Goal: Task Accomplishment & Management: Use online tool/utility

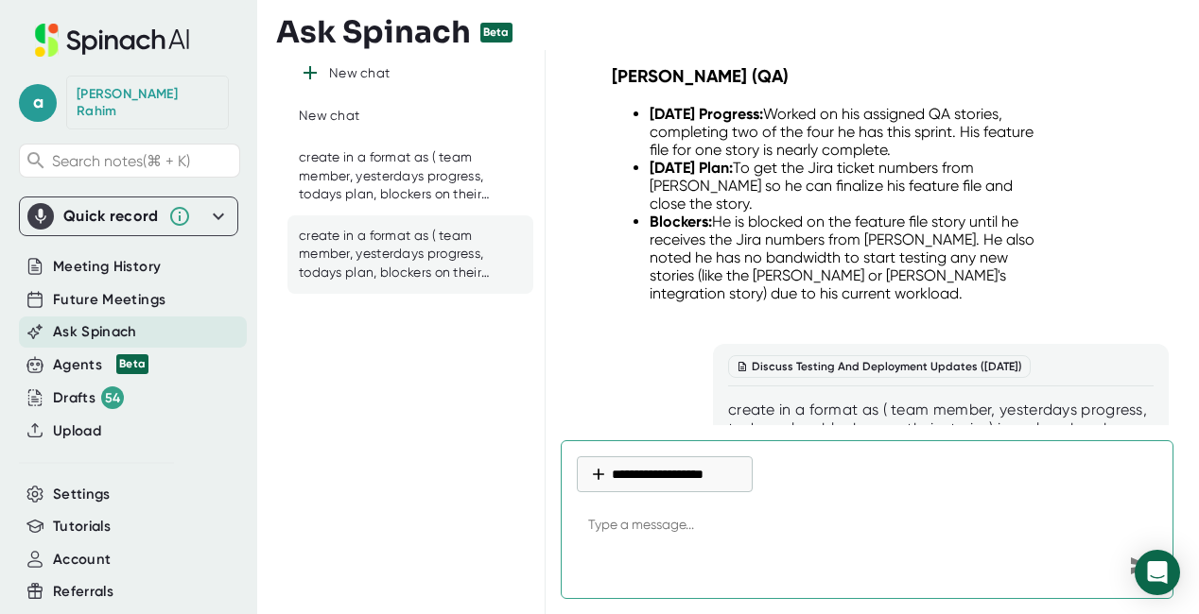
scroll to position [17128, 0]
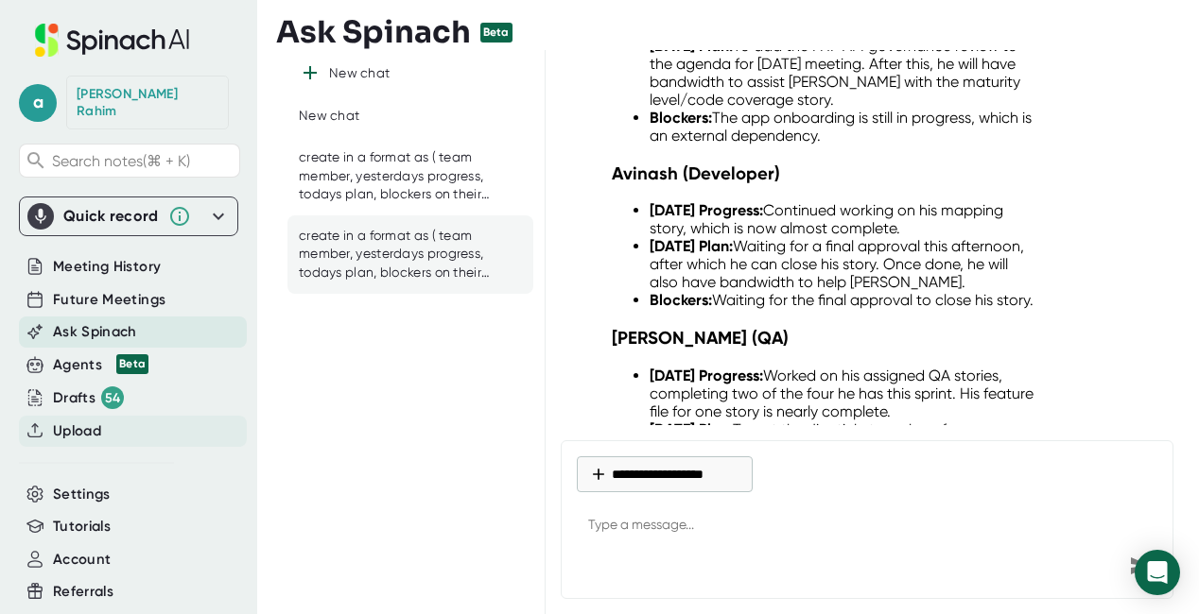
click at [86, 421] on span "Upload" at bounding box center [77, 432] width 48 height 22
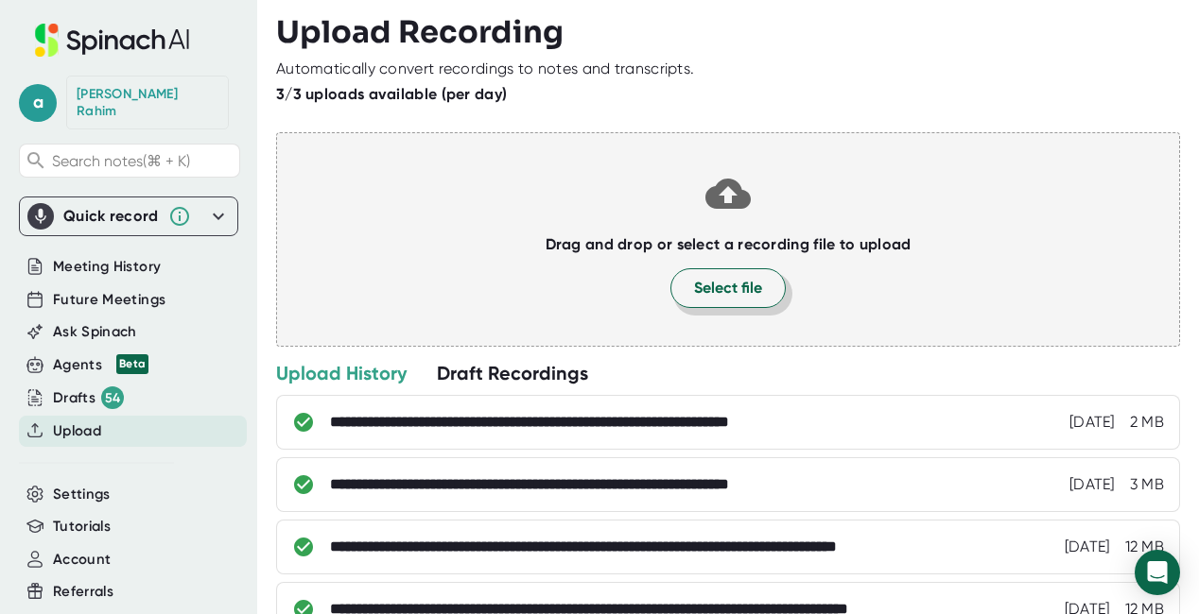
click at [729, 285] on span "Select file" at bounding box center [728, 288] width 68 height 23
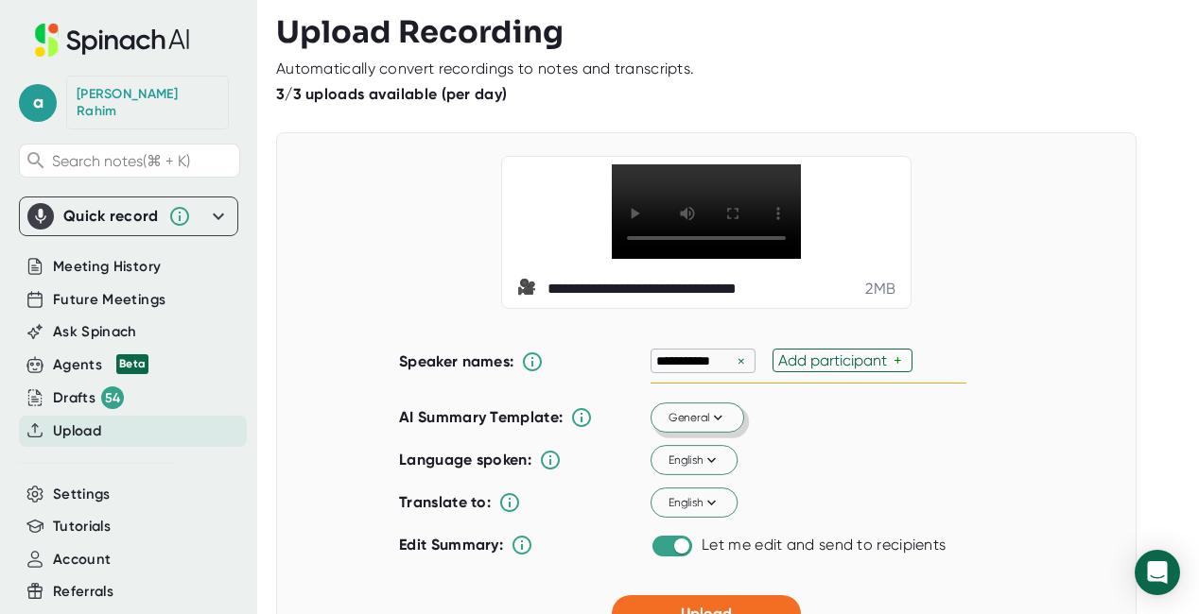
click at [687, 415] on span "General" at bounding box center [697, 417] width 59 height 17
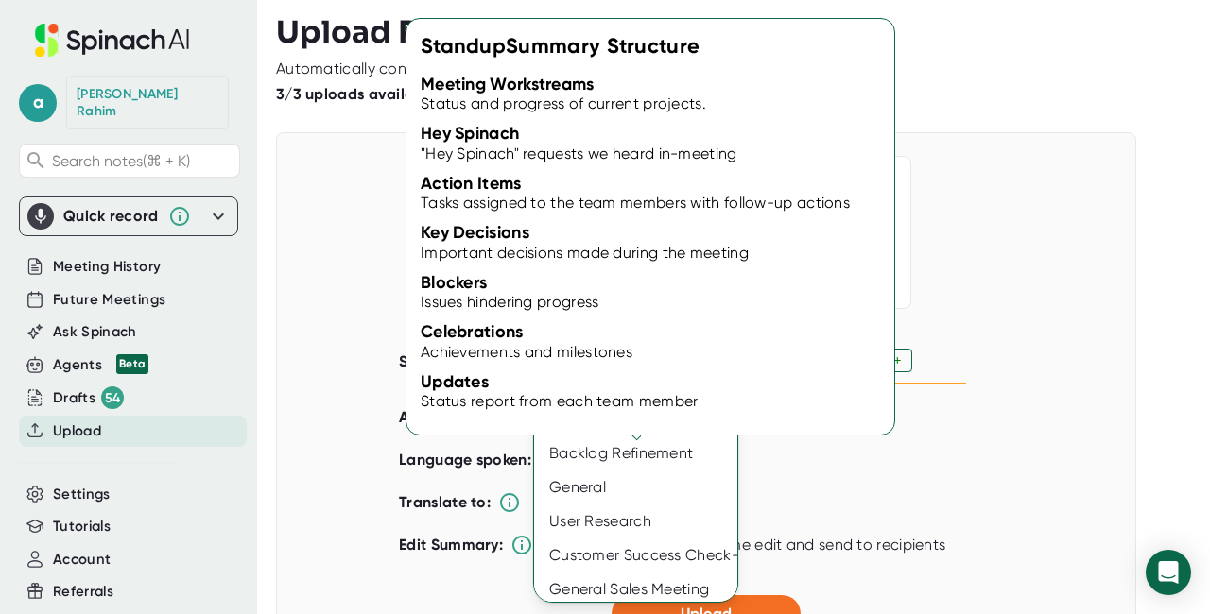
click at [583, 361] on div "Standup" at bounding box center [641, 352] width 215 height 34
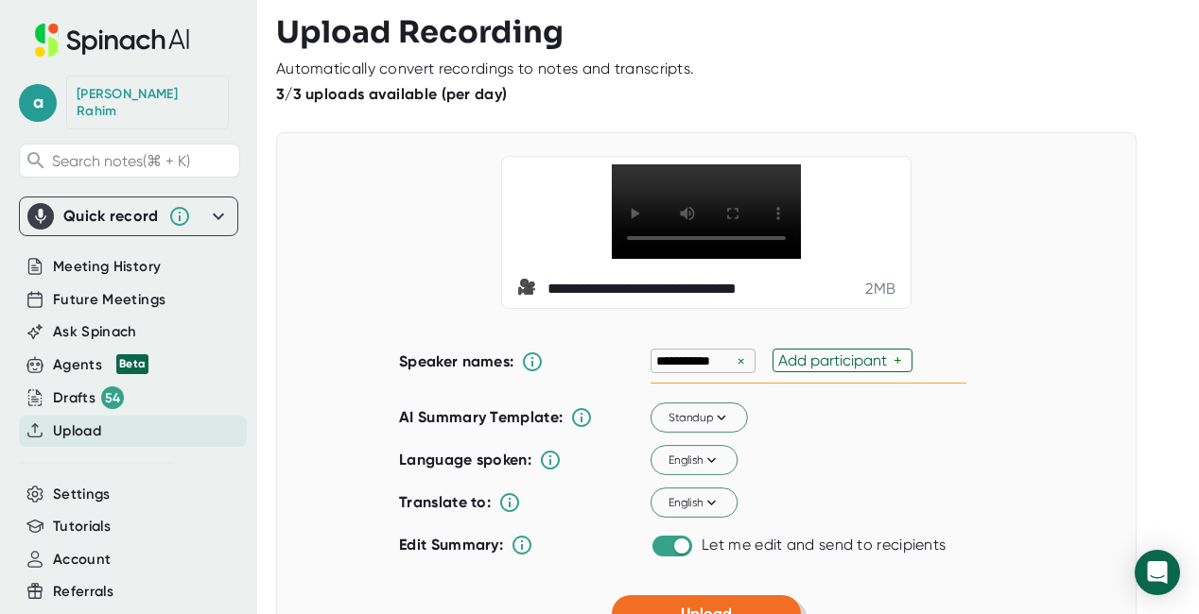
click at [710, 605] on span "Upload" at bounding box center [706, 614] width 51 height 18
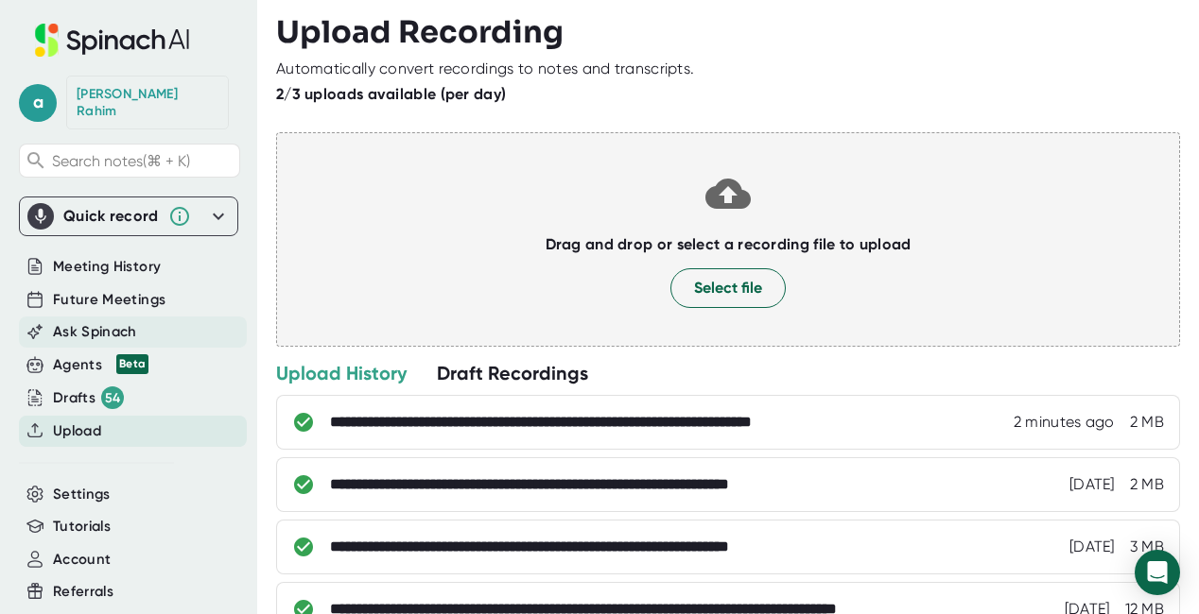
click at [133, 321] on span "Ask Spinach" at bounding box center [95, 332] width 84 height 22
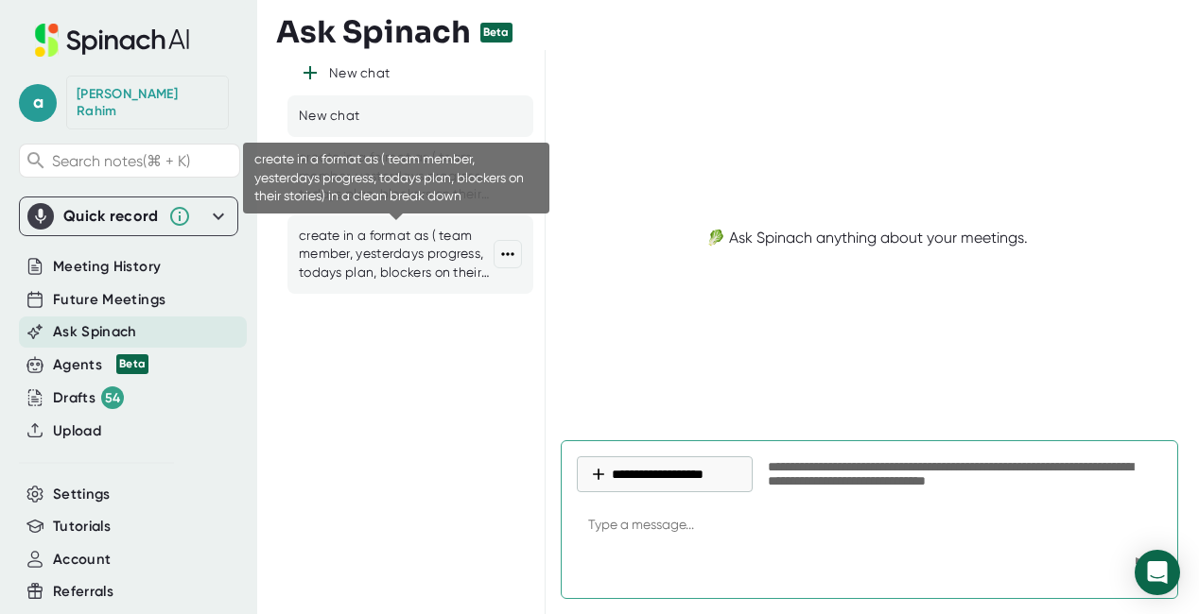
click at [390, 245] on div "create in a format as ( team member, yesterdays progress, todays plan, blockers…" at bounding box center [396, 255] width 195 height 56
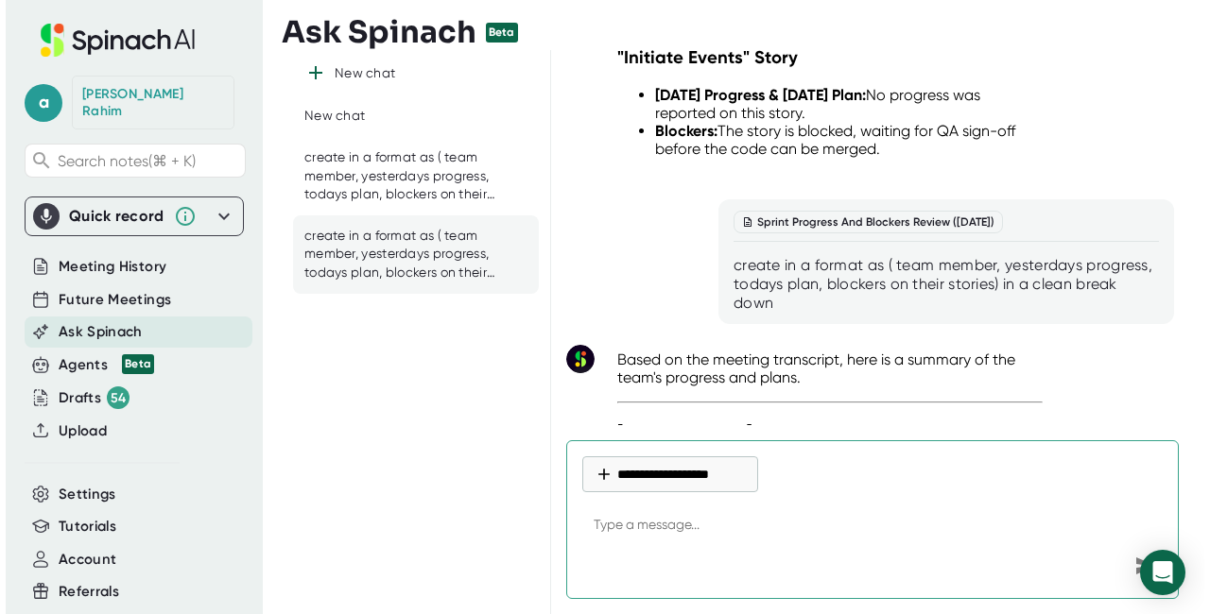
scroll to position [18566, 0]
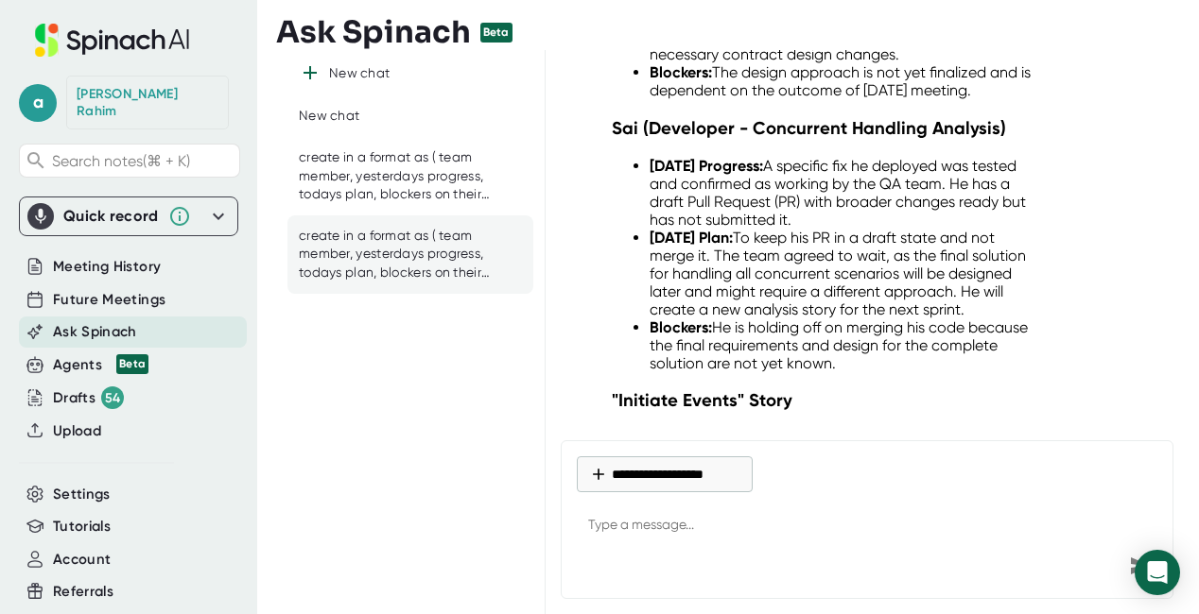
drag, startPoint x: 770, startPoint y: 268, endPoint x: 726, endPoint y: 230, distance: 57.6
copy div "create in a format as ( team member, yesterdays progress, todays plan, blockers…"
click at [639, 468] on button "**********" at bounding box center [665, 475] width 176 height 36
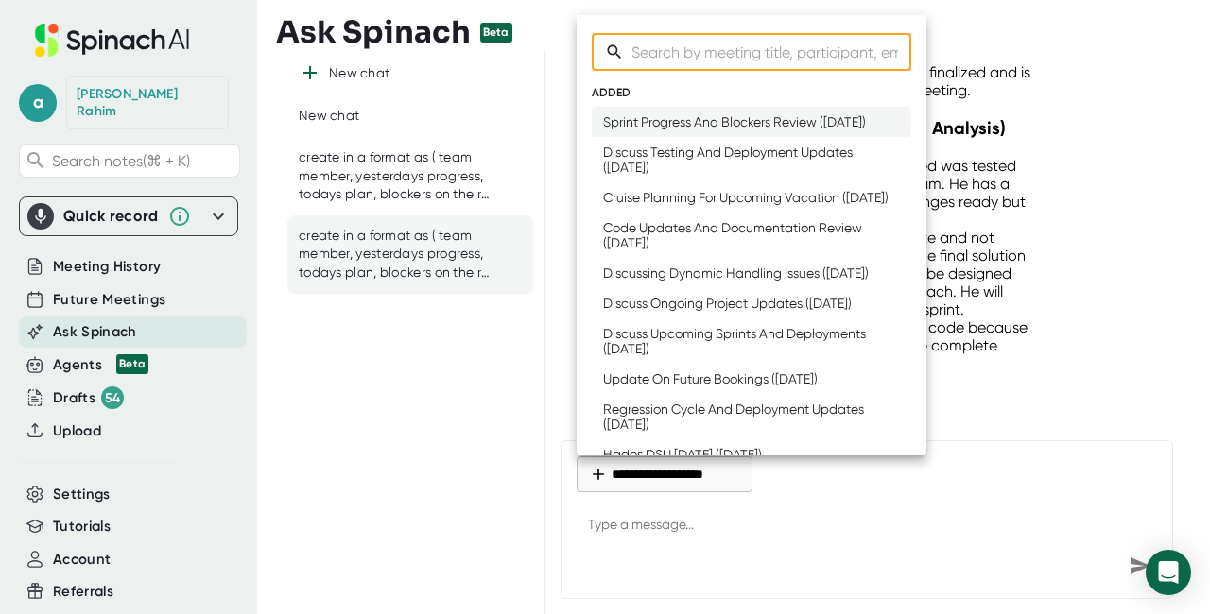
click at [649, 123] on div "Sprint Progress And Blockers Review (Fri, Aug 15th)" at bounding box center [734, 121] width 263 height 15
click at [636, 130] on div "Sprint Progress And Blockers Review (Fri, Aug 15th)" at bounding box center [734, 121] width 263 height 15
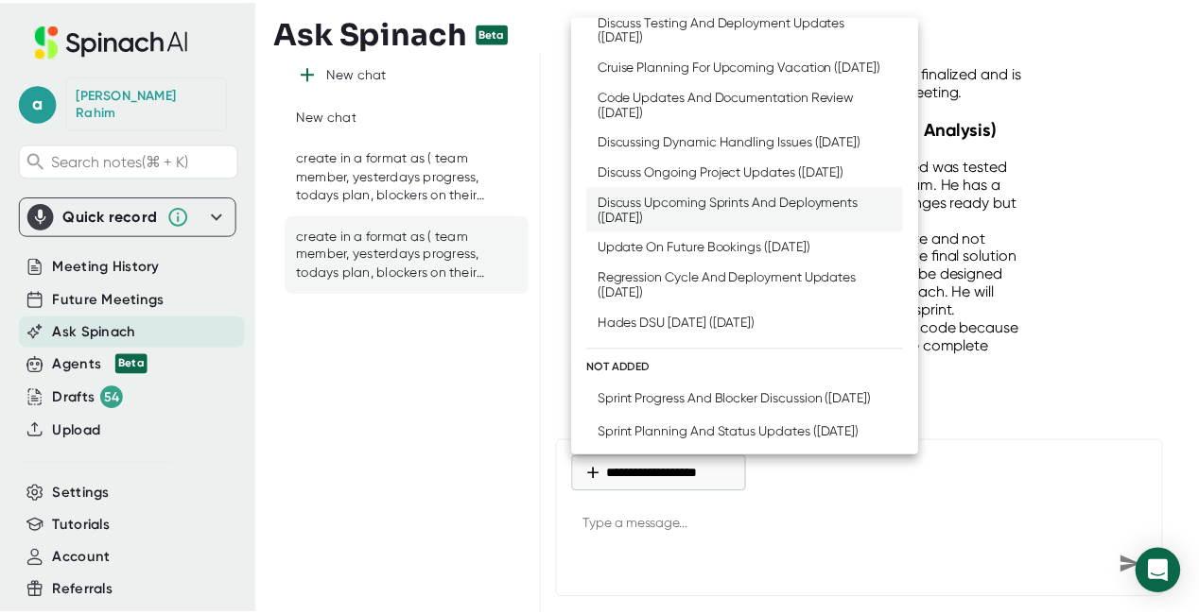
scroll to position [236, 0]
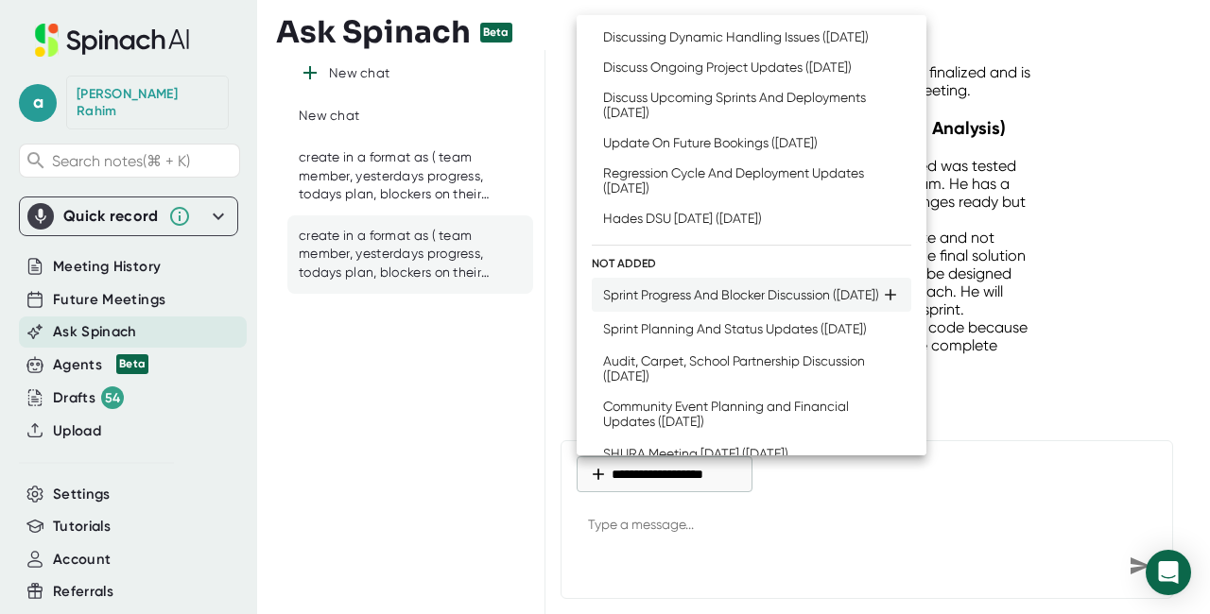
click at [668, 303] on div "Sprint Progress And Blocker Discussion (Mon, Aug 18th)" at bounding box center [741, 294] width 276 height 15
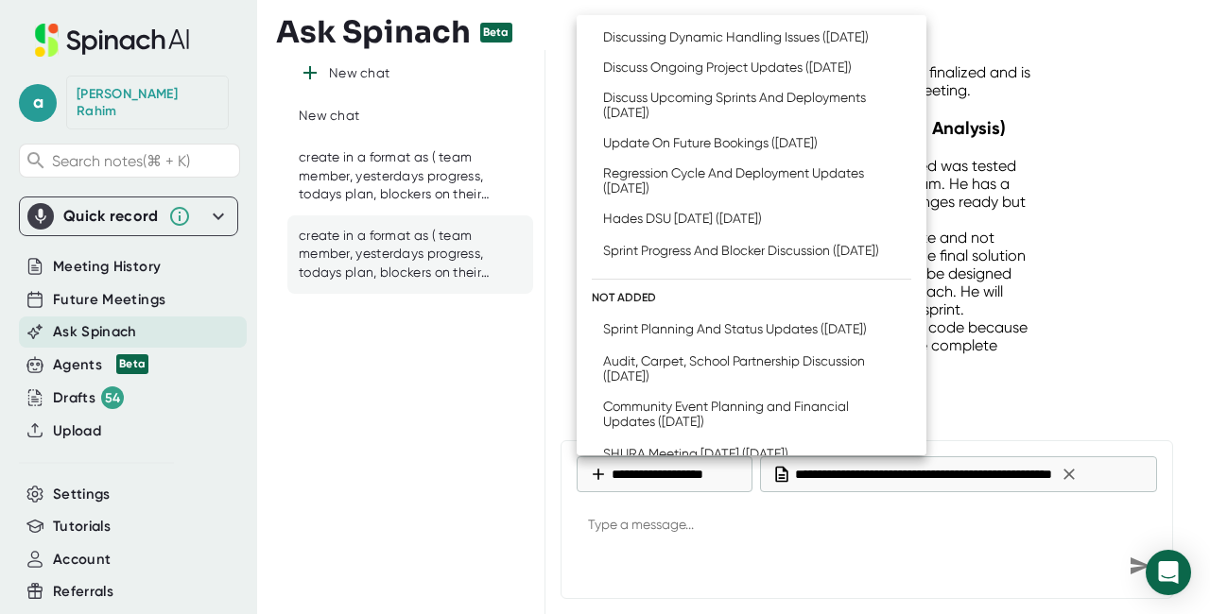
click at [611, 523] on div at bounding box center [605, 307] width 1210 height 614
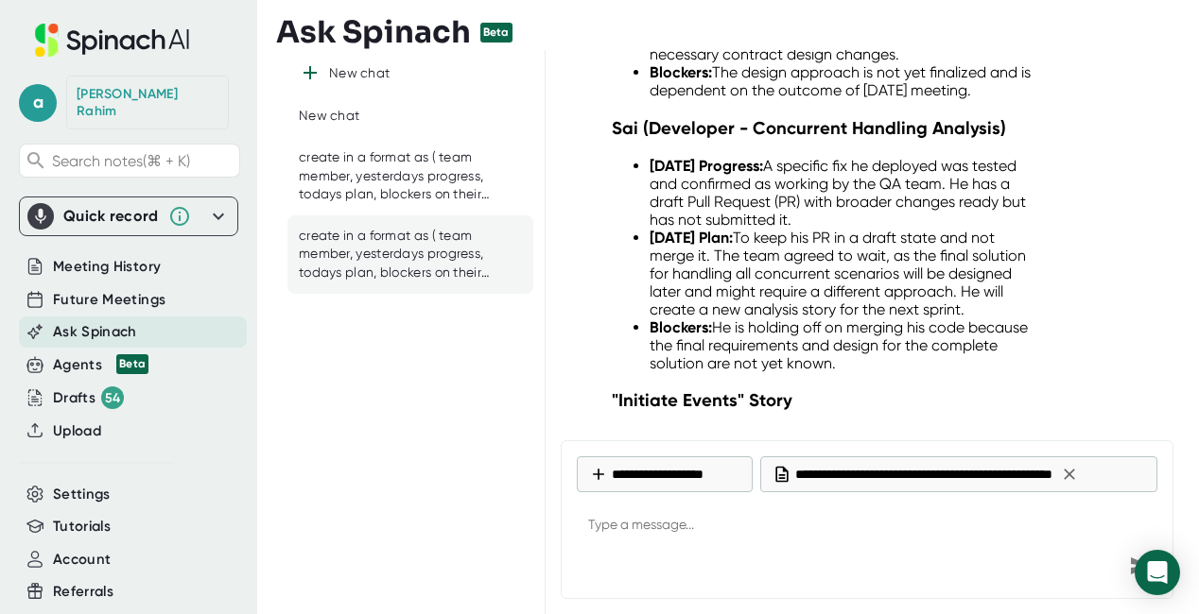
type textarea "x"
click at [601, 525] on textarea at bounding box center [867, 526] width 580 height 45
paste textarea "create in a format as ( team member, yesterdays progress, todays plan, blockers…"
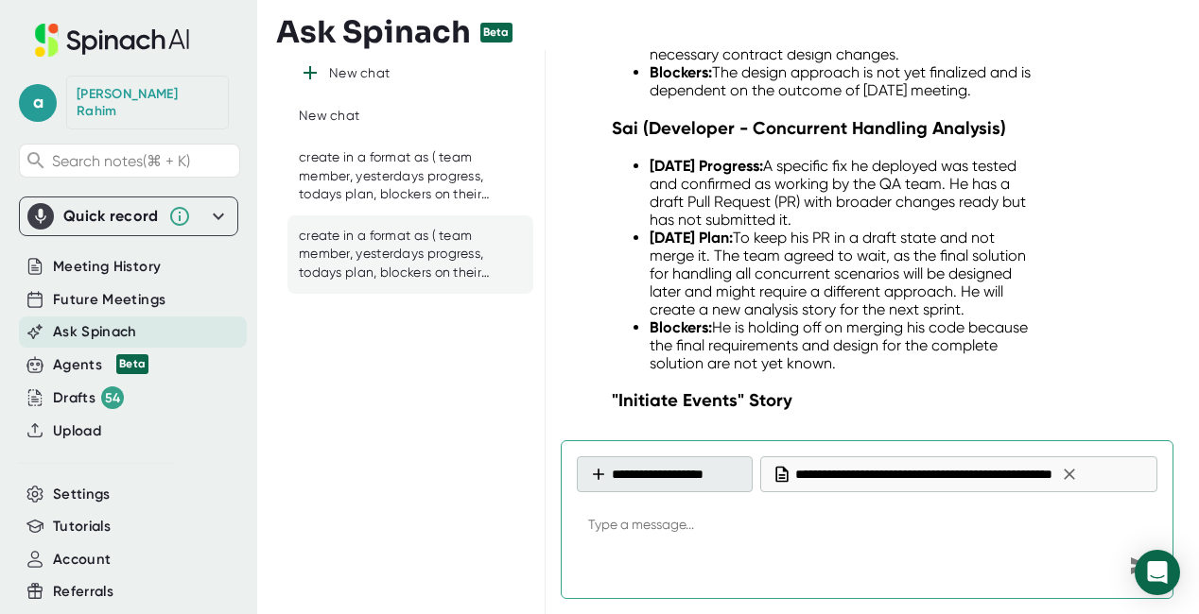
type textarea "create in a format as ( team member, yesterdays progress, todays plan, blockers…"
type textarea "x"
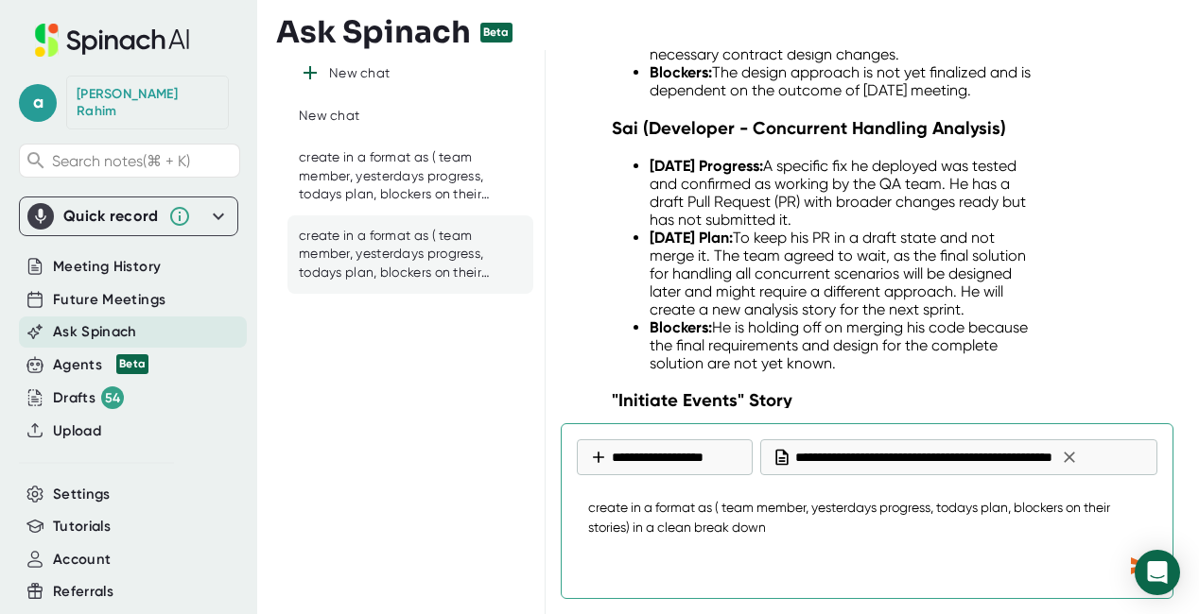
type textarea "create in a format as ( team member, yesterdays progress, todays plan, blockers…"
type textarea "x"
click at [1133, 561] on icon "Send message" at bounding box center [1141, 566] width 20 height 17
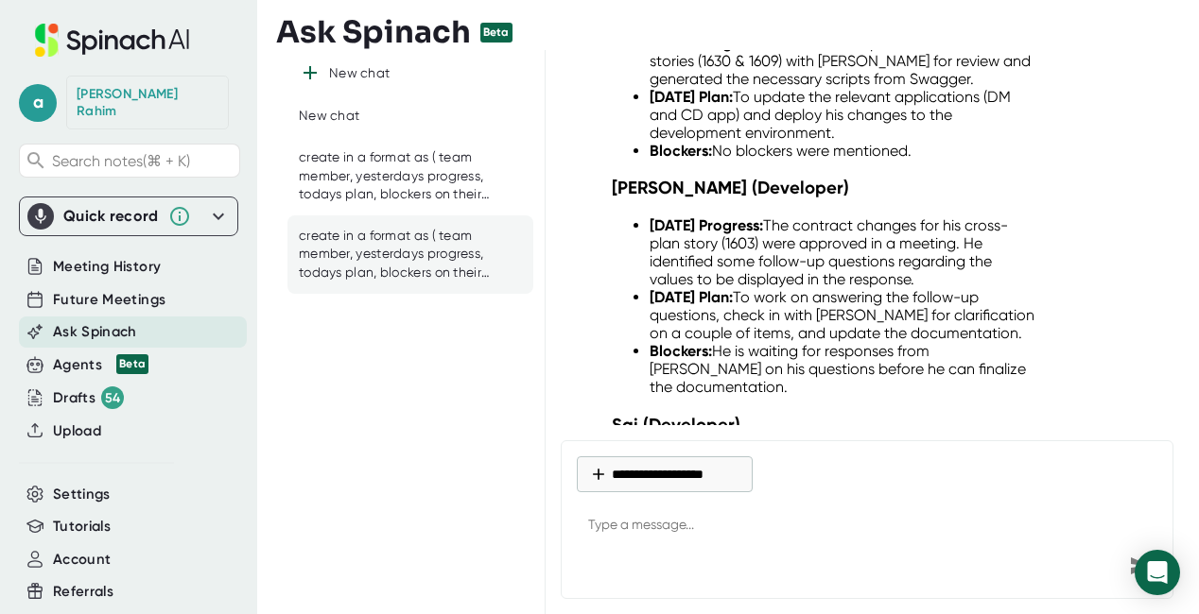
scroll to position [21099, 0]
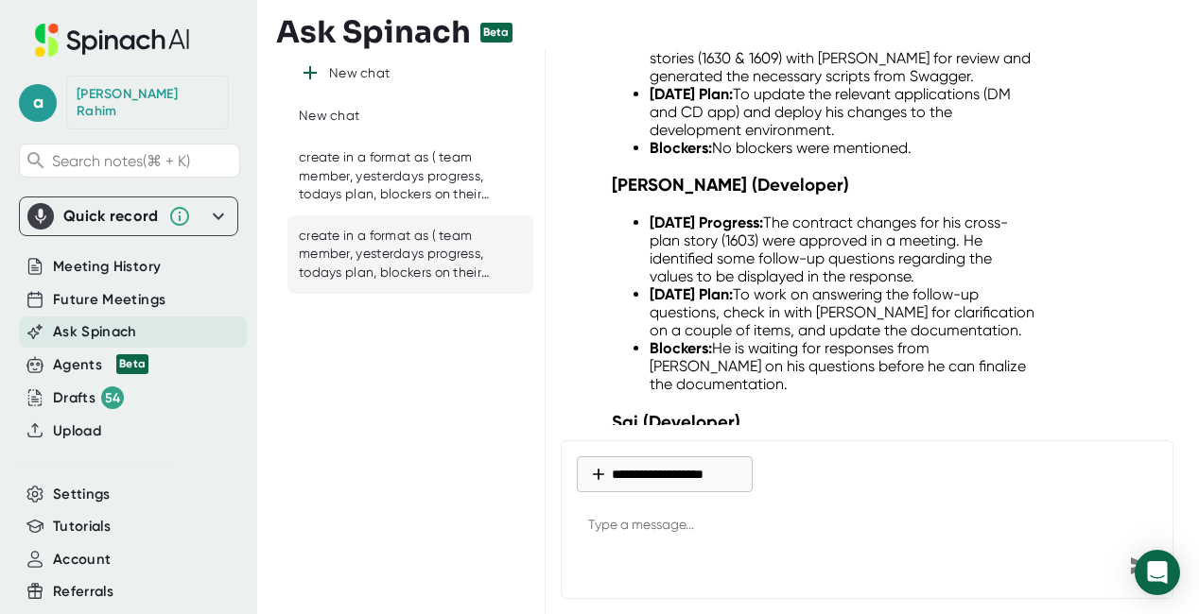
type textarea "x"
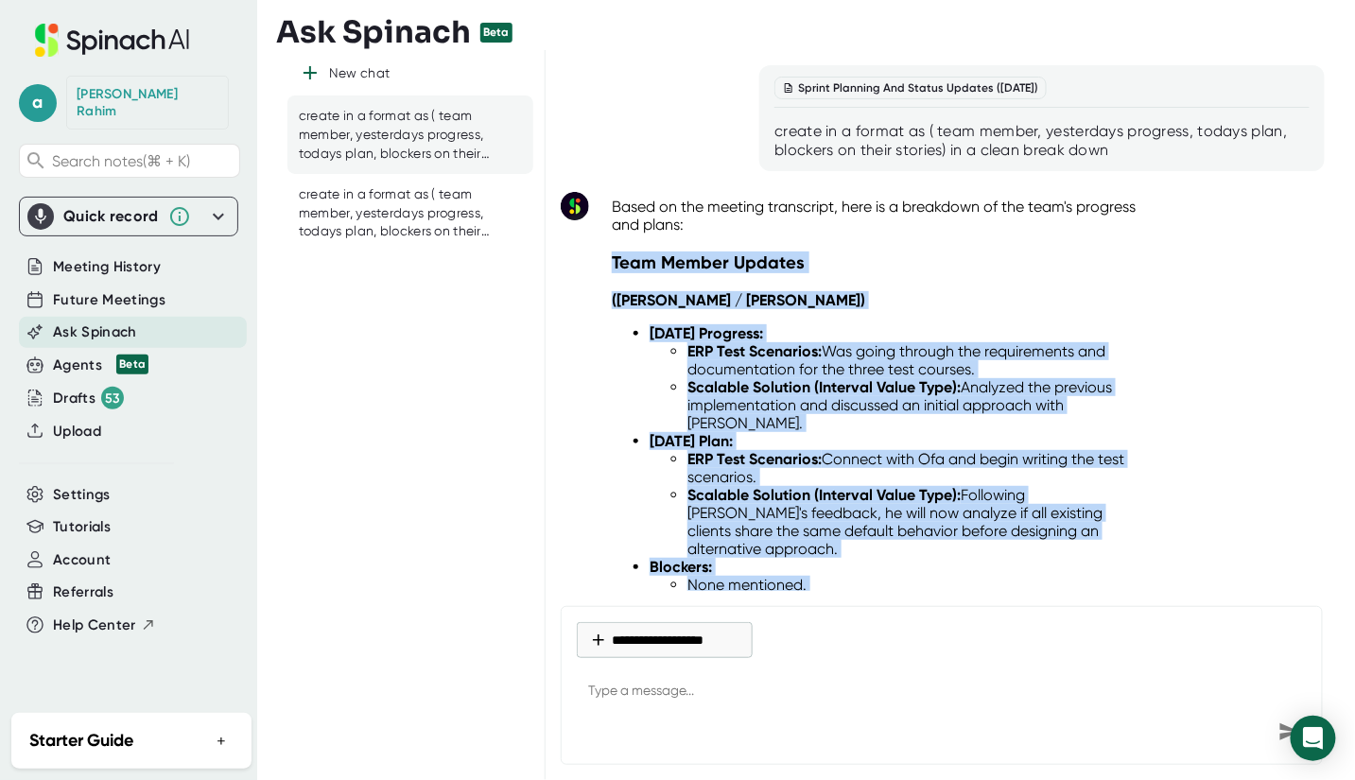
scroll to position [1115, 0]
